Goal: Task Accomplishment & Management: Complete application form

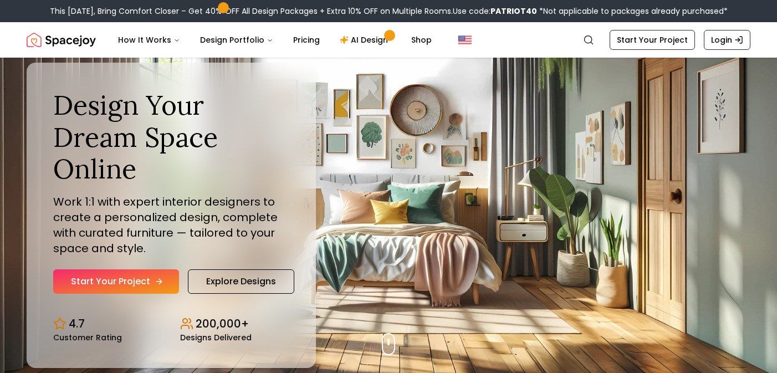
click at [101, 285] on link "Start Your Project" at bounding box center [116, 281] width 126 height 24
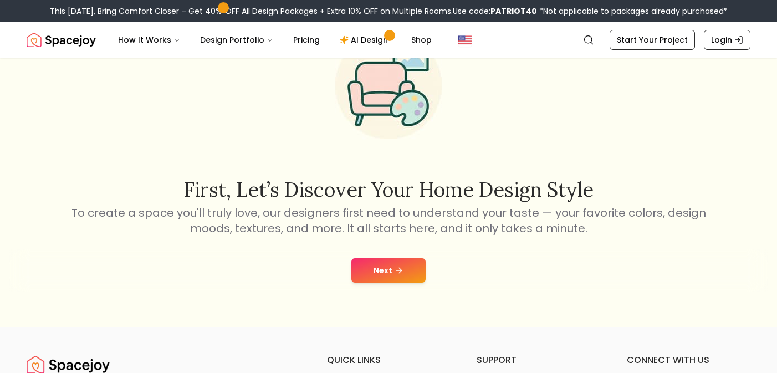
scroll to position [101, 0]
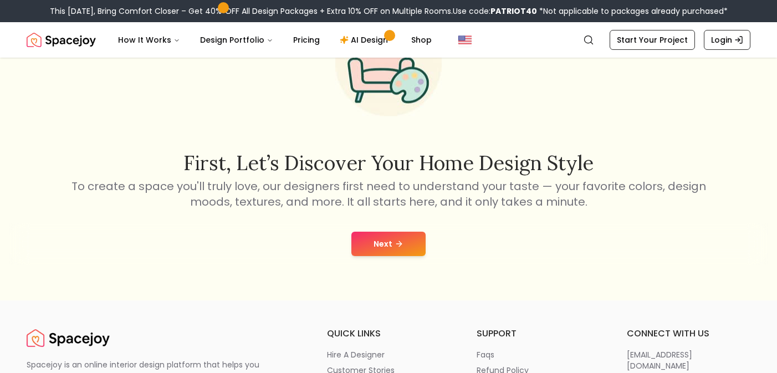
click at [384, 236] on button "Next" at bounding box center [388, 244] width 74 height 24
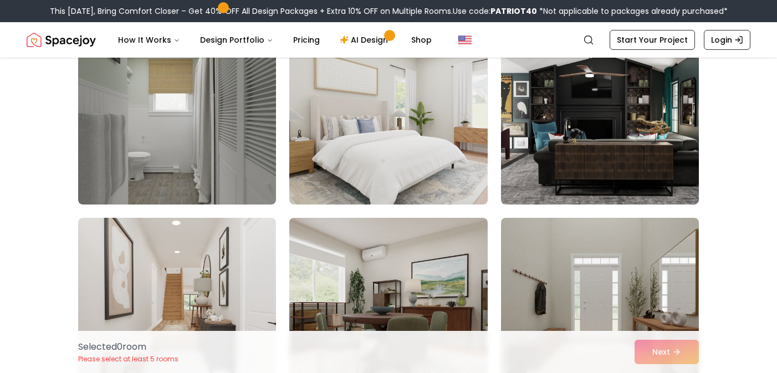
scroll to position [3865, 0]
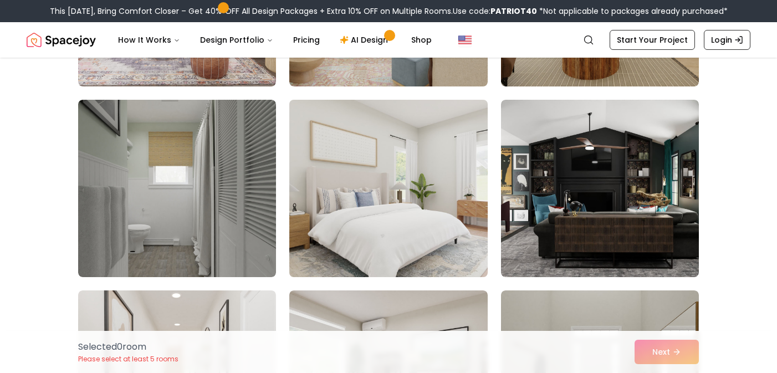
click at [313, 177] on img at bounding box center [388, 188] width 208 height 186
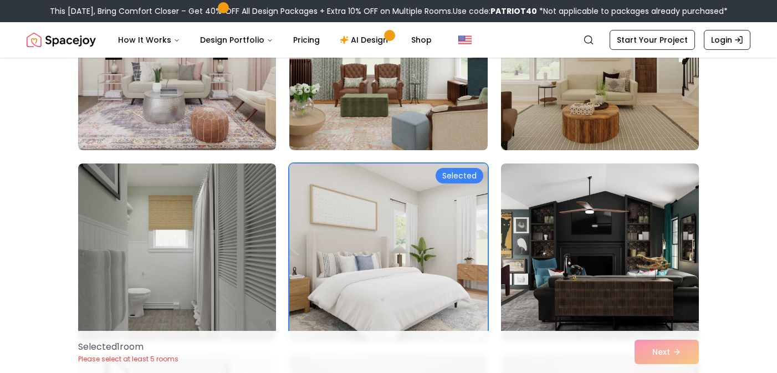
scroll to position [3689, 0]
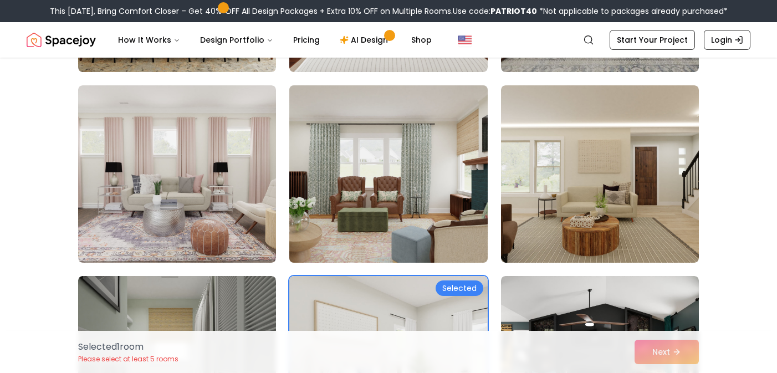
click at [329, 178] on img at bounding box center [388, 174] width 208 height 186
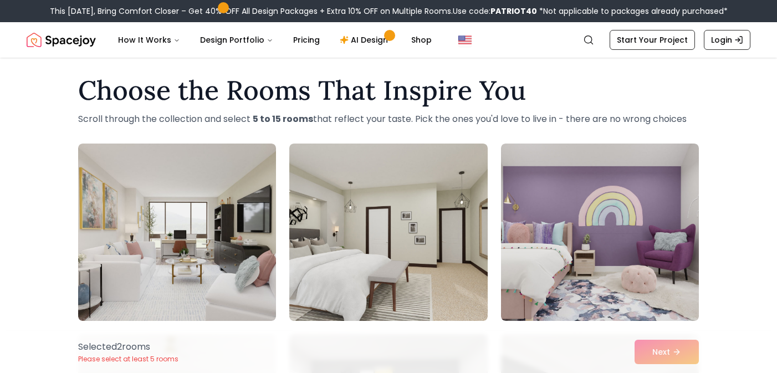
scroll to position [0, 0]
